Goal: Task Accomplishment & Management: Use online tool/utility

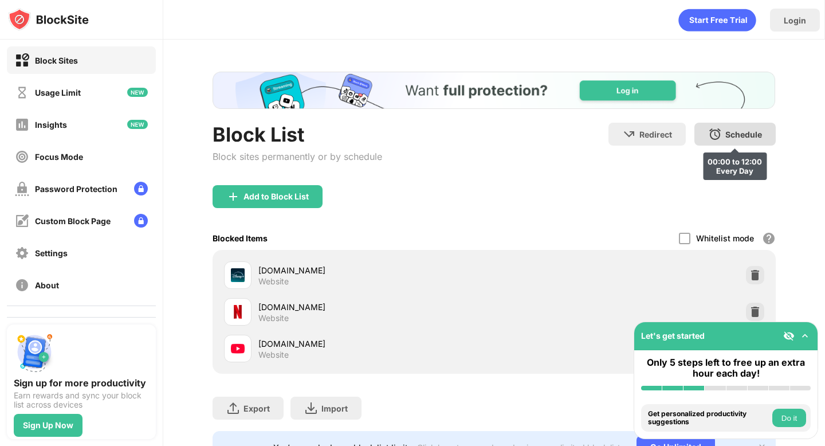
click at [715, 134] on img at bounding box center [715, 134] width 14 height 14
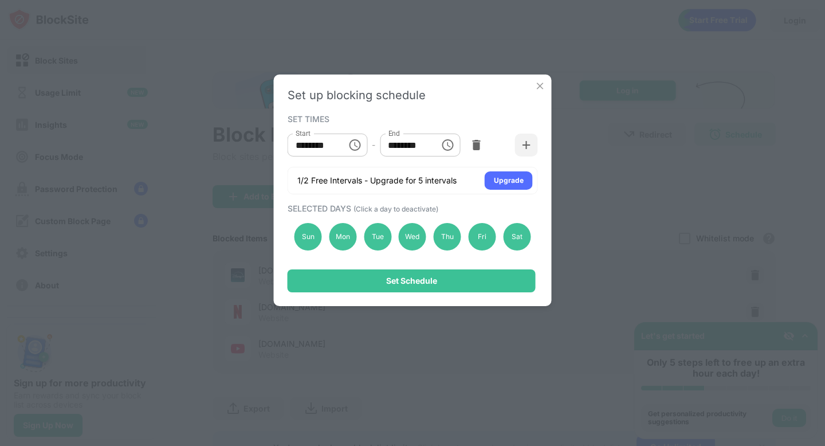
click at [301, 145] on input "********" at bounding box center [313, 144] width 52 height 23
type input "********"
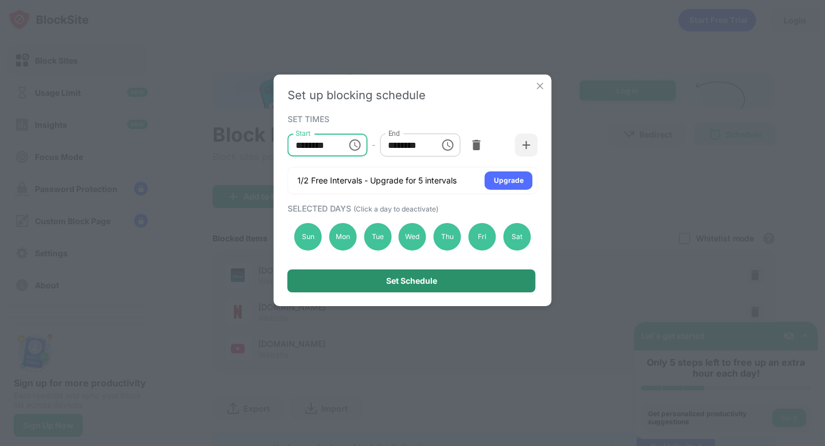
click at [330, 279] on div "Set Schedule" at bounding box center [411, 280] width 248 height 23
